Goal: Task Accomplishment & Management: Use online tool/utility

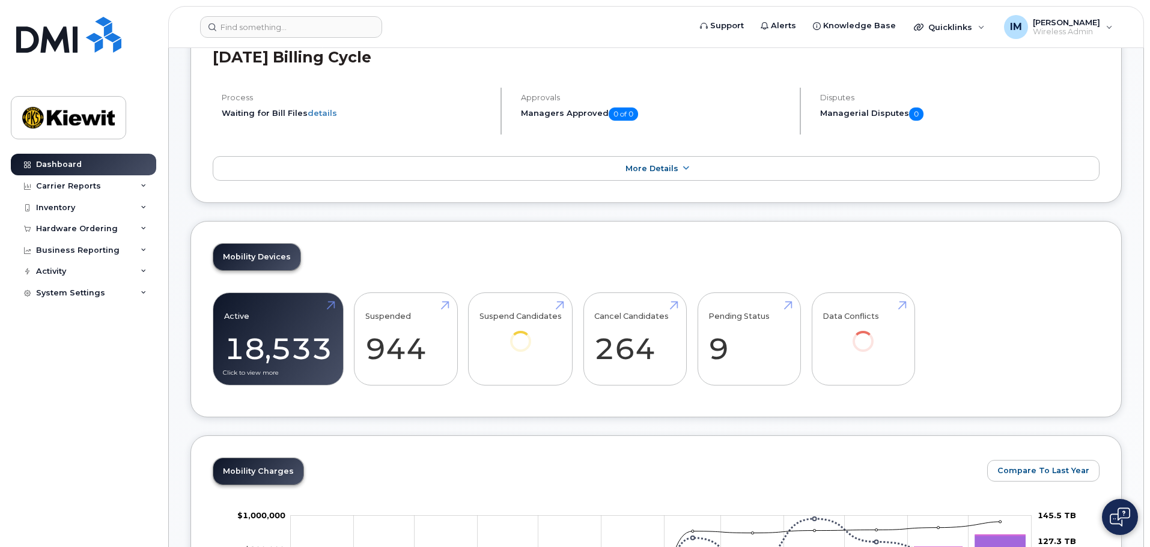
scroll to position [240, 0]
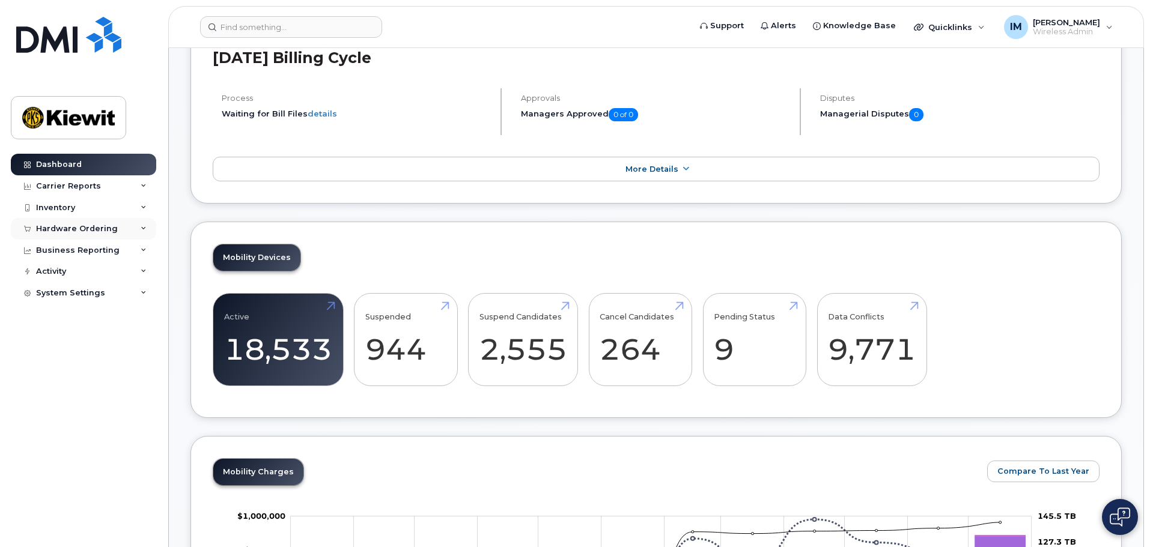
click at [81, 231] on div "Hardware Ordering" at bounding box center [77, 229] width 82 height 10
click at [64, 275] on div "Orders" at bounding box center [55, 273] width 29 height 11
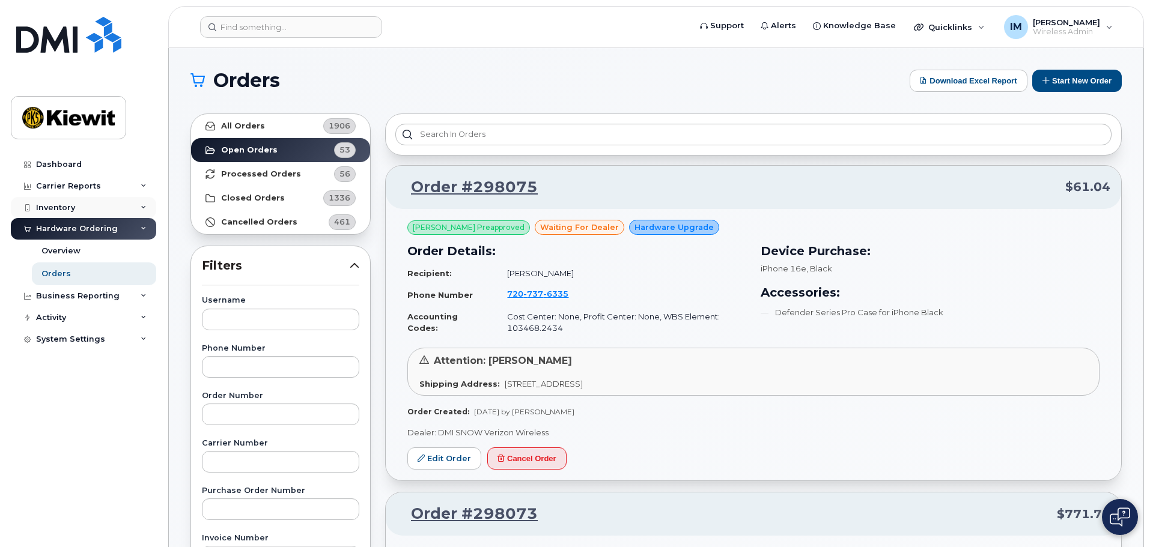
click at [71, 207] on div "Inventory" at bounding box center [55, 208] width 39 height 10
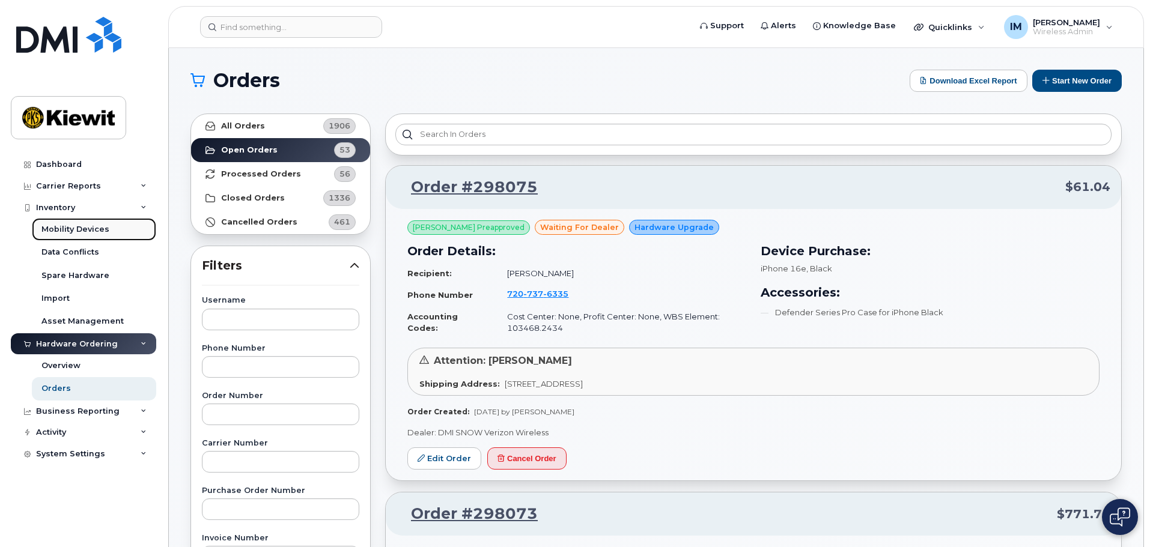
click at [67, 226] on div "Mobility Devices" at bounding box center [75, 229] width 68 height 11
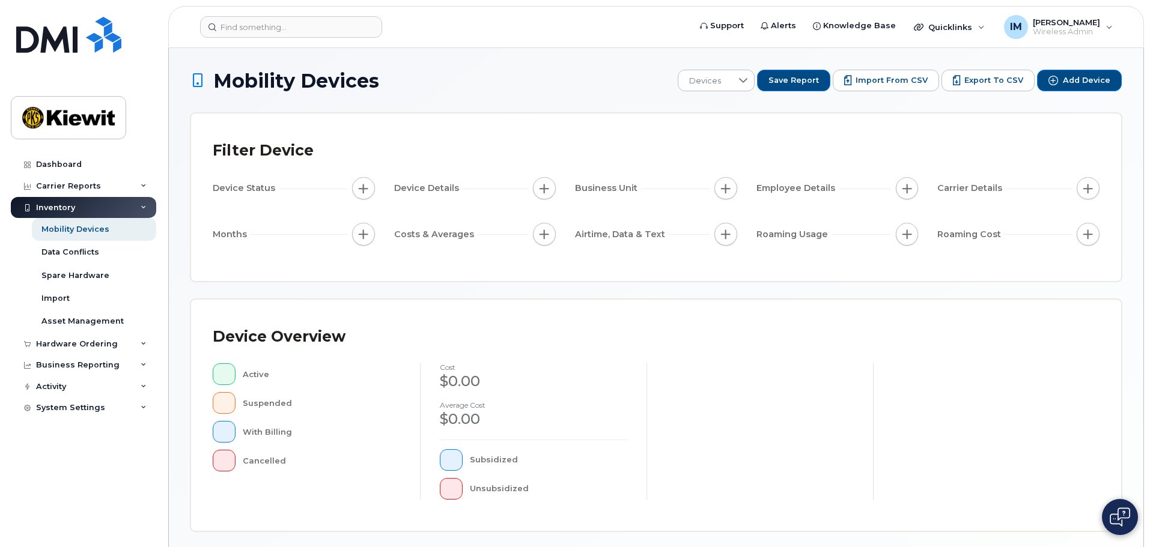
scroll to position [279, 0]
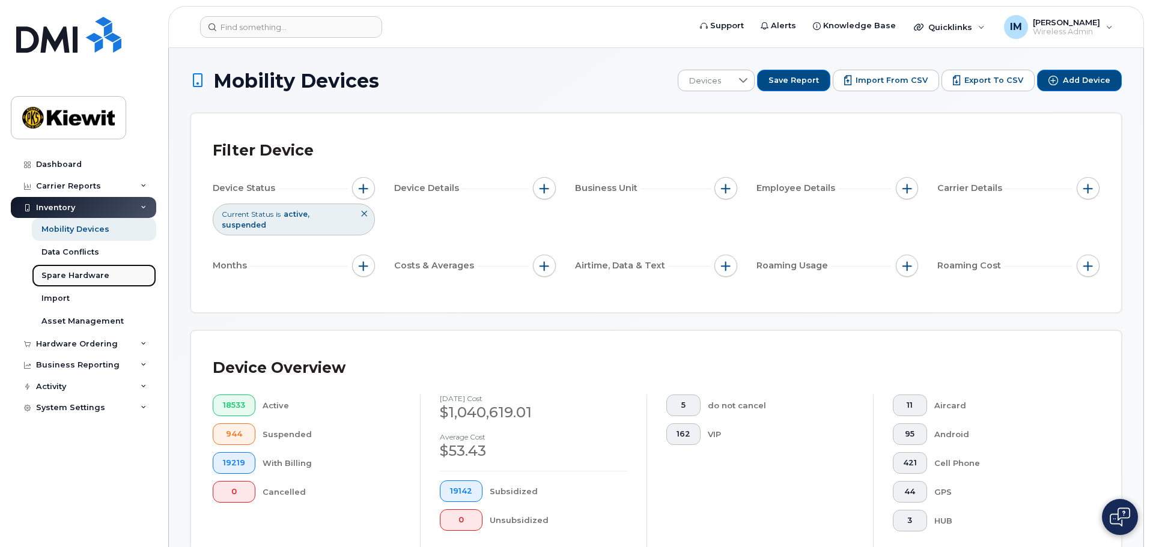
click at [79, 276] on div "Spare Hardware" at bounding box center [75, 275] width 68 height 11
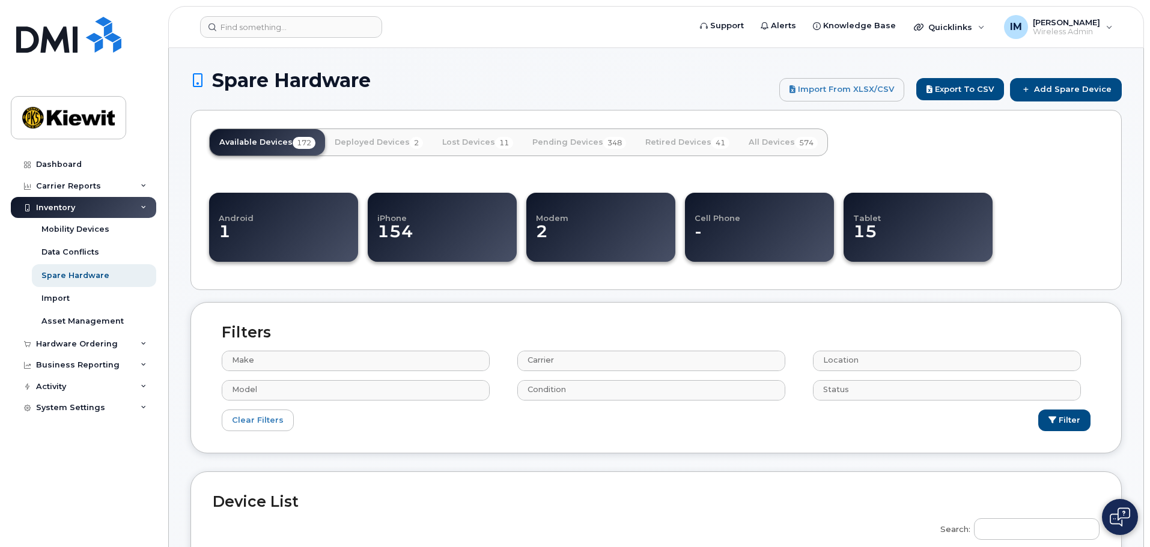
select select
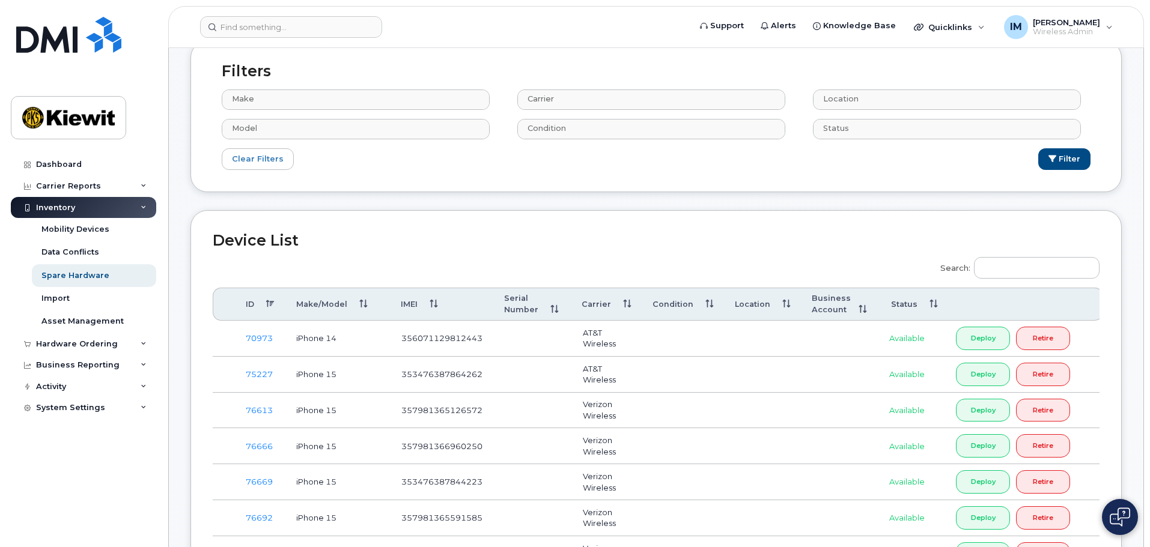
scroll to position [240, 0]
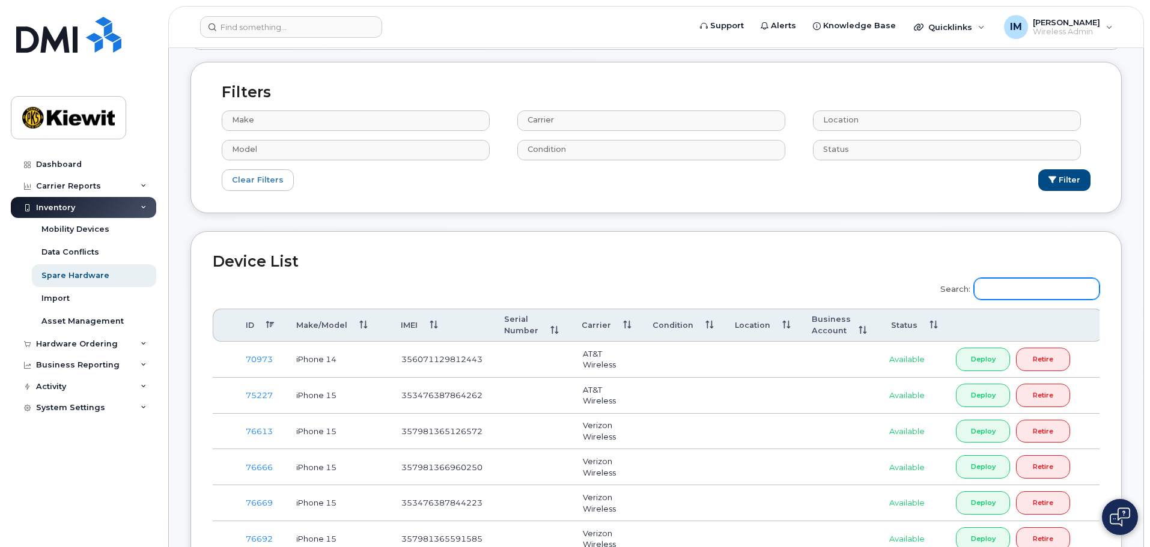
click at [1012, 287] on input "Search:" at bounding box center [1037, 289] width 126 height 22
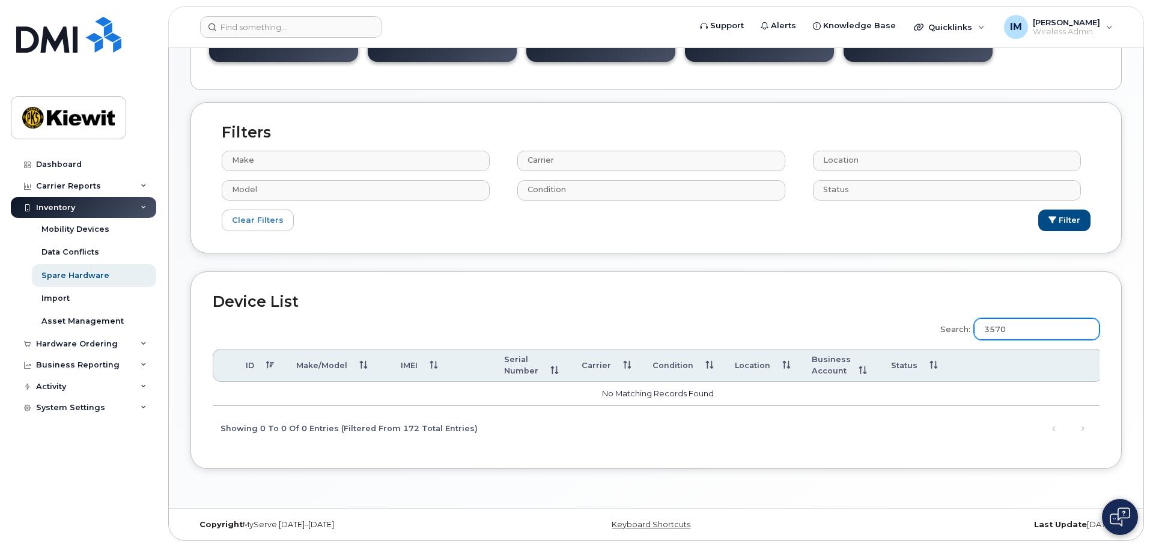
scroll to position [204, 0]
type input "357068948813312"
drag, startPoint x: 1080, startPoint y: 326, endPoint x: 982, endPoint y: 324, distance: 97.9
click at [982, 324] on label "Search: 357068948813312" at bounding box center [1015, 328] width 167 height 34
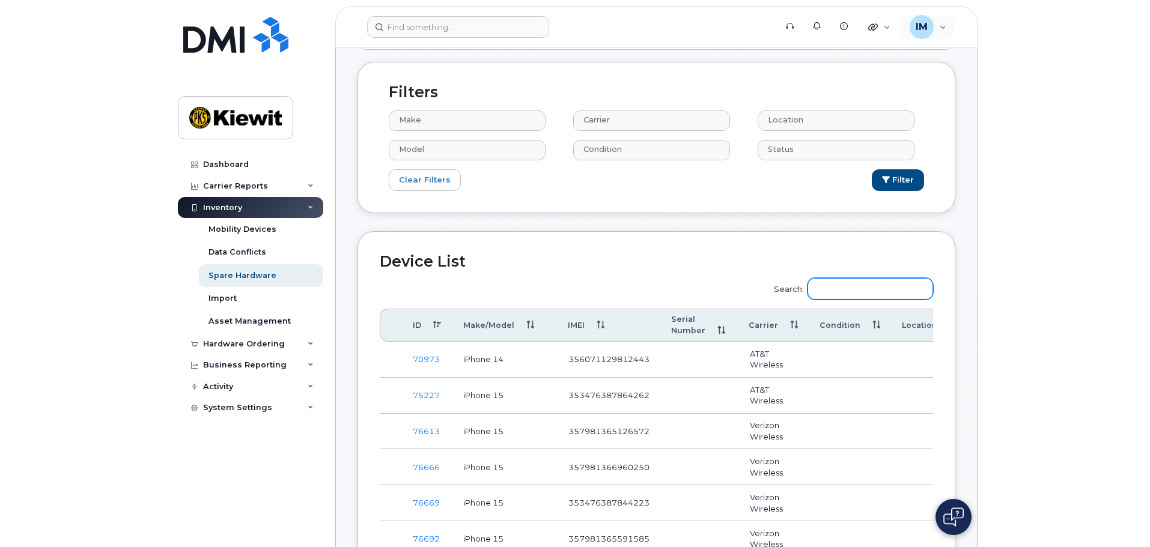
scroll to position [240, 0]
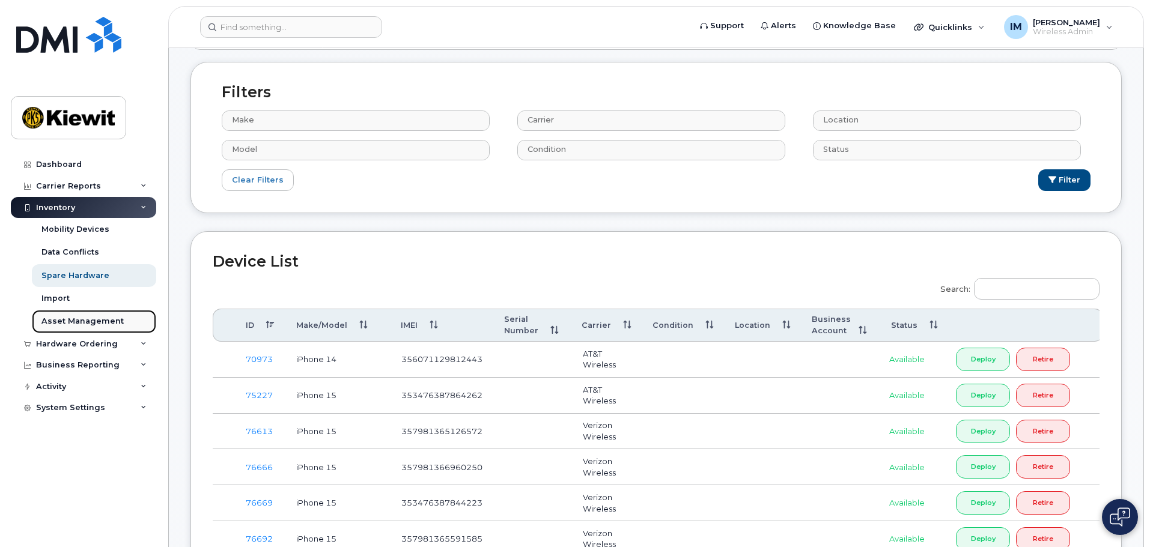
click at [93, 321] on div "Asset Management" at bounding box center [82, 321] width 82 height 11
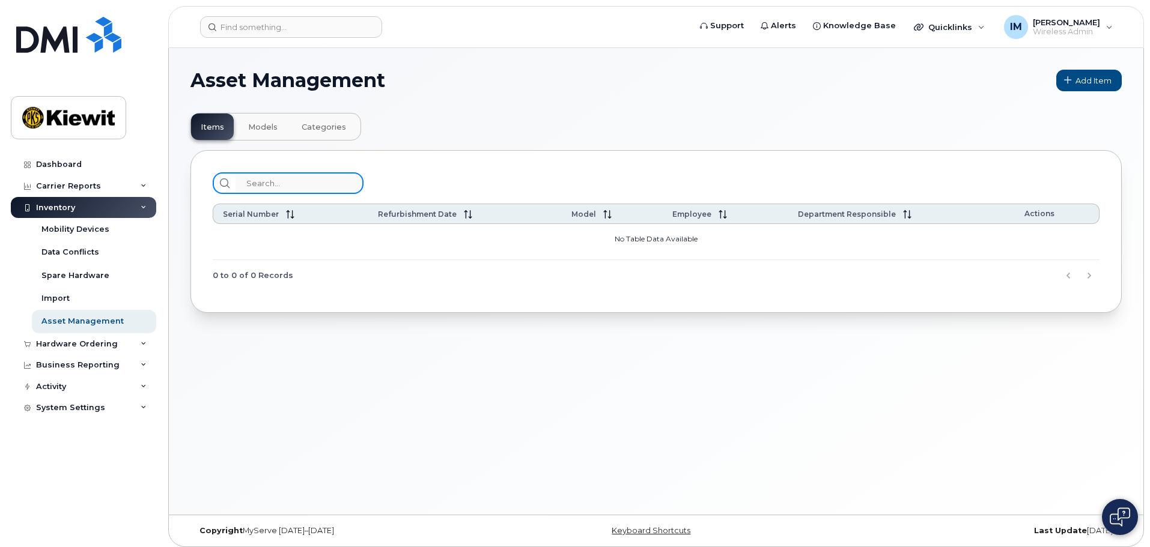
click at [270, 186] on input "search" at bounding box center [299, 183] width 128 height 22
type input "wallert, john"
drag, startPoint x: 311, startPoint y: 180, endPoint x: 198, endPoint y: 181, distance: 113.5
click at [198, 181] on div "wallert, john Serial Number Refurbishment Date Model Employee Department Respon…" at bounding box center [655, 231] width 931 height 162
click at [1087, 82] on span "Add Item" at bounding box center [1093, 80] width 36 height 11
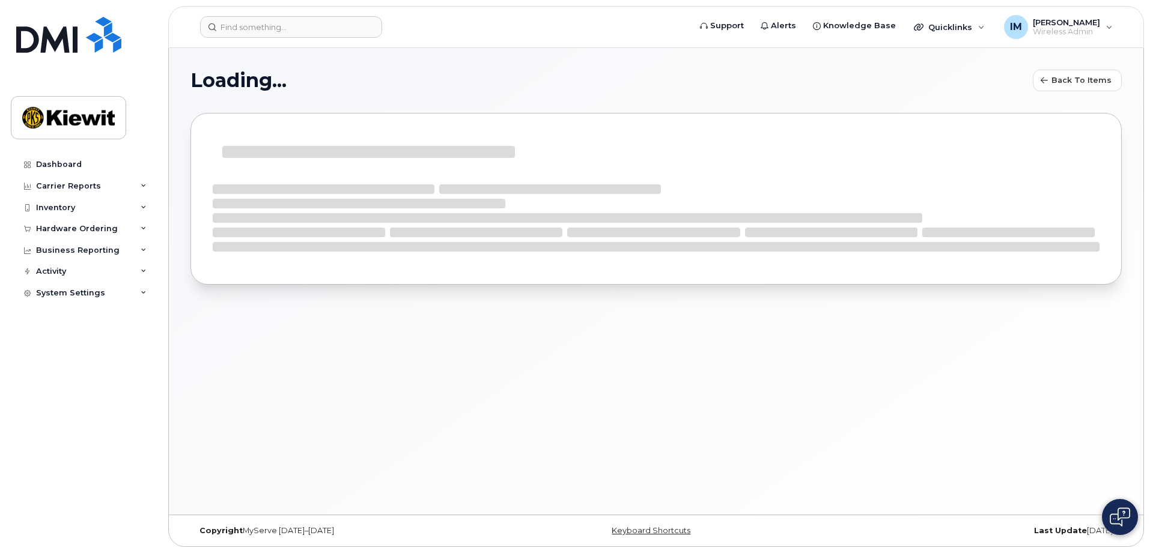
click at [429, 413] on div "Loading... Back to Items" at bounding box center [656, 281] width 974 height 467
click at [1103, 77] on span "Back to Items" at bounding box center [1081, 79] width 60 height 11
